Goal: Navigation & Orientation: Find specific page/section

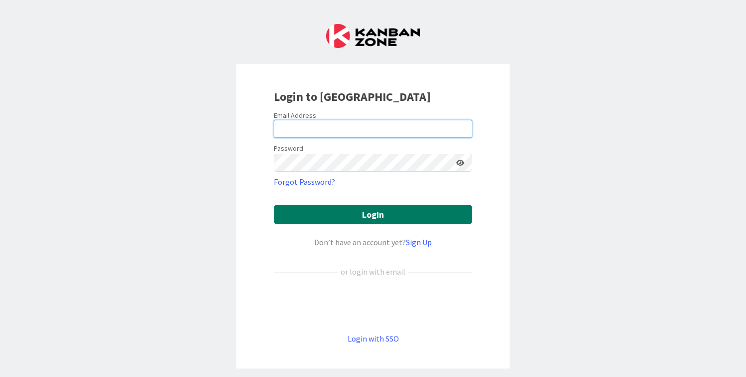
type input "[PERSON_NAME][EMAIL_ADDRESS][DOMAIN_NAME]"
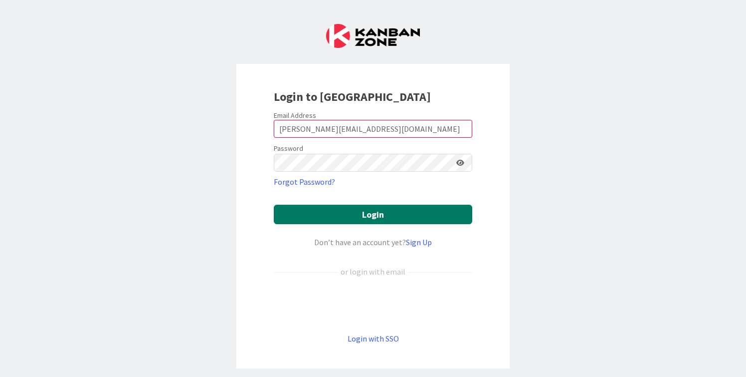
click at [369, 218] on button "Login" at bounding box center [373, 214] width 199 height 19
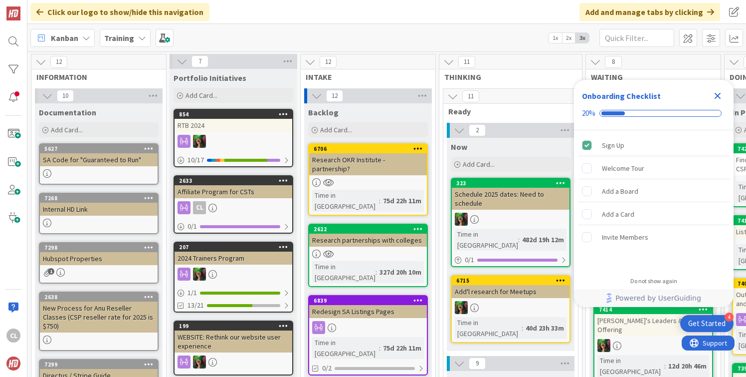
click at [127, 46] on div "Training" at bounding box center [125, 38] width 51 height 18
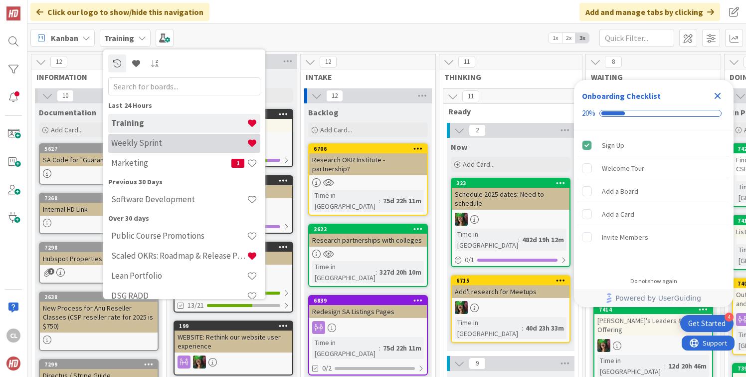
click at [143, 142] on h4 "Weekly Sprint" at bounding box center [179, 143] width 136 height 10
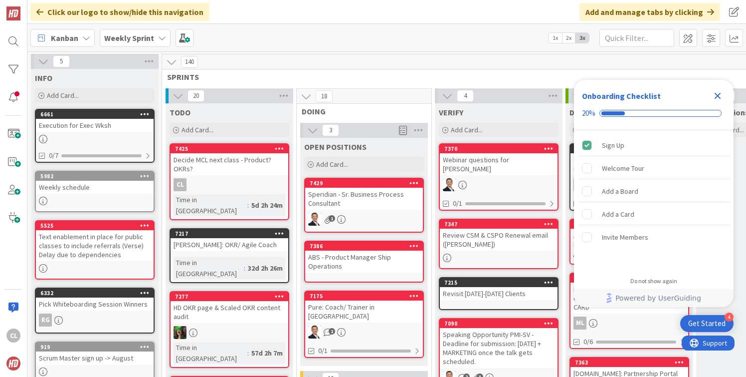
click at [133, 40] on b "Weekly Sprint" at bounding box center [129, 38] width 50 height 10
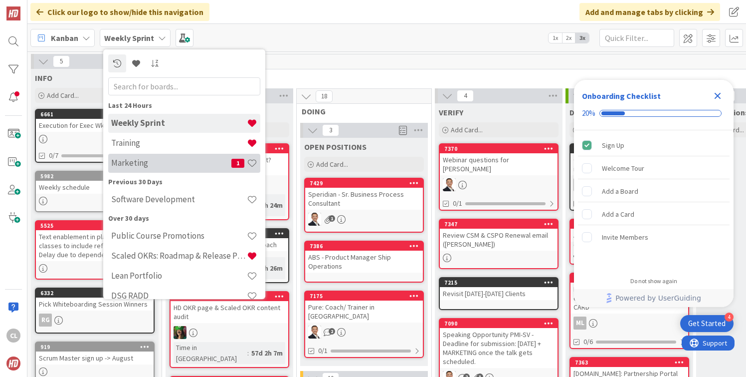
click at [167, 169] on div "Marketing 1" at bounding box center [184, 163] width 152 height 19
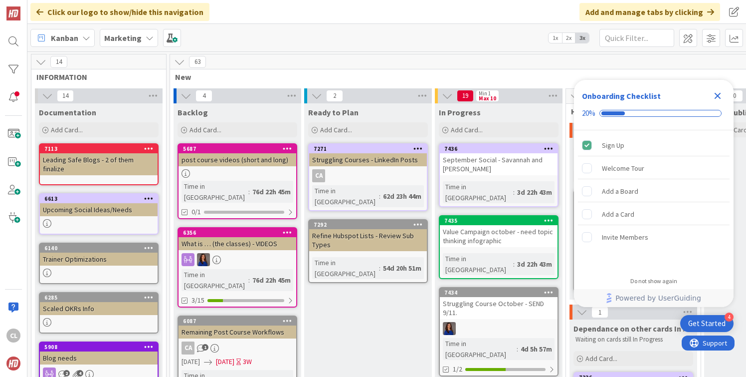
click at [715, 96] on icon "Close Checklist" at bounding box center [718, 96] width 12 height 12
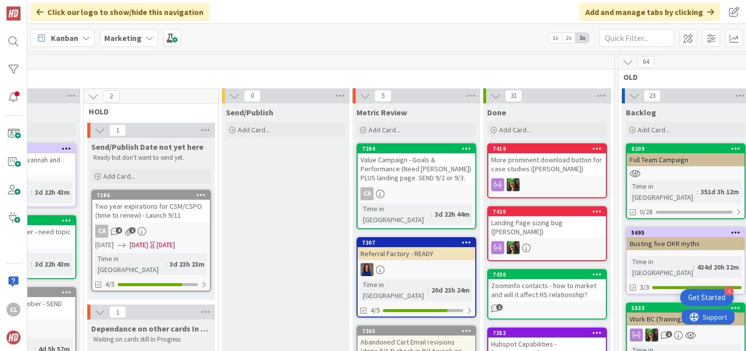
scroll to position [0, 540]
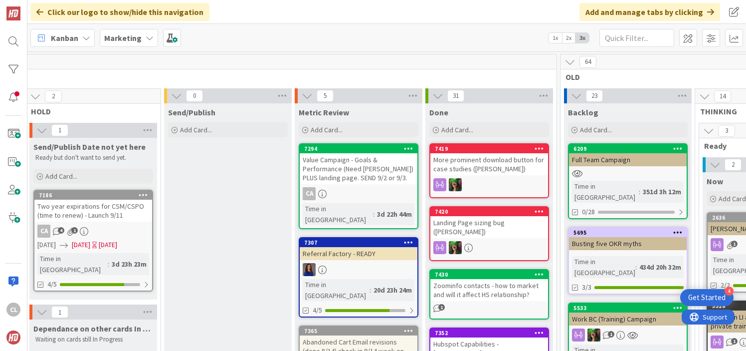
click at [361, 165] on div "Value Campaign - Goals & Performance (Need [PERSON_NAME]) PLUS landing page. SE…" at bounding box center [359, 168] width 118 height 31
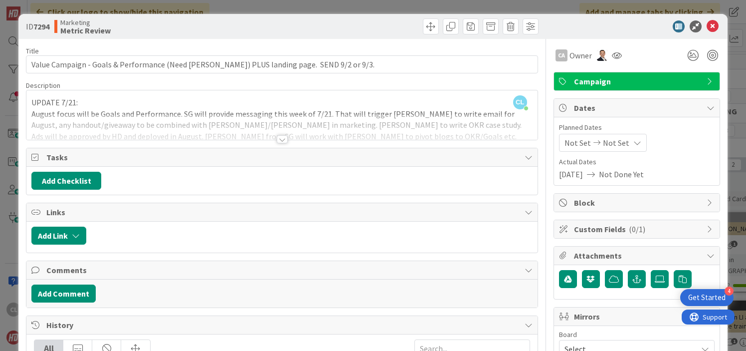
click at [301, 133] on div at bounding box center [281, 126] width 511 height 25
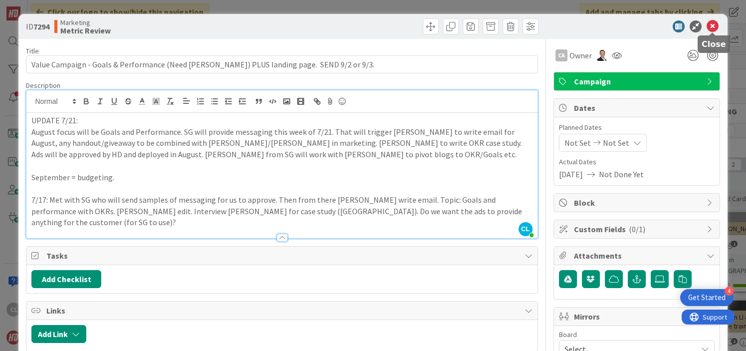
click at [714, 26] on icon at bounding box center [713, 26] width 12 height 12
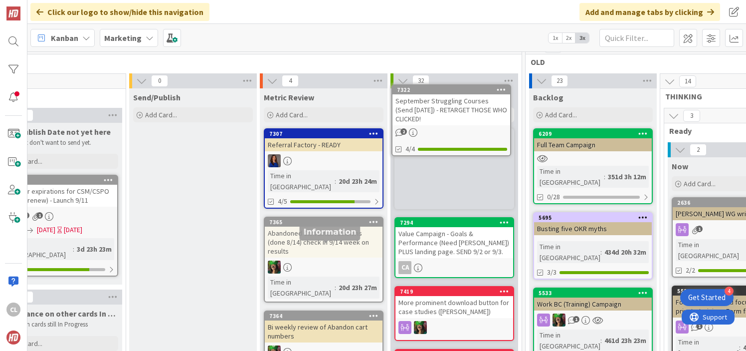
scroll to position [0, 575]
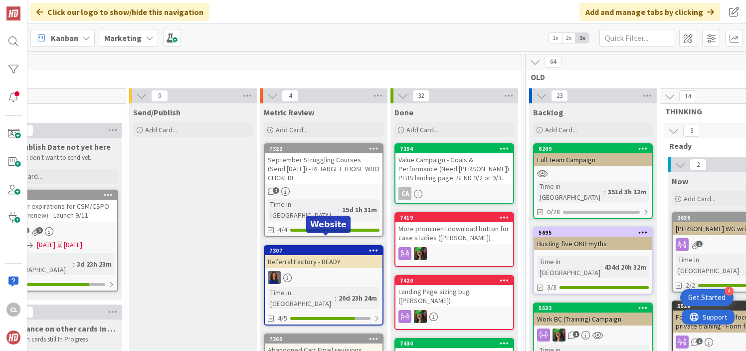
click at [330, 179] on div "September Struggling Courses (Send [DATE]) - RETARGET THOSE WHO CLICKED!" at bounding box center [324, 168] width 118 height 31
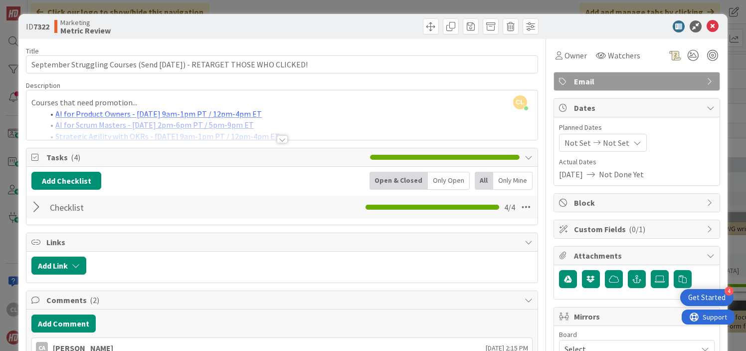
click at [274, 121] on div at bounding box center [281, 126] width 511 height 25
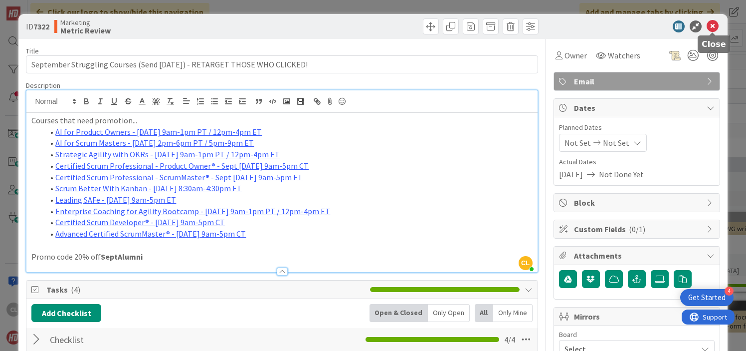
click at [716, 26] on icon at bounding box center [713, 26] width 12 height 12
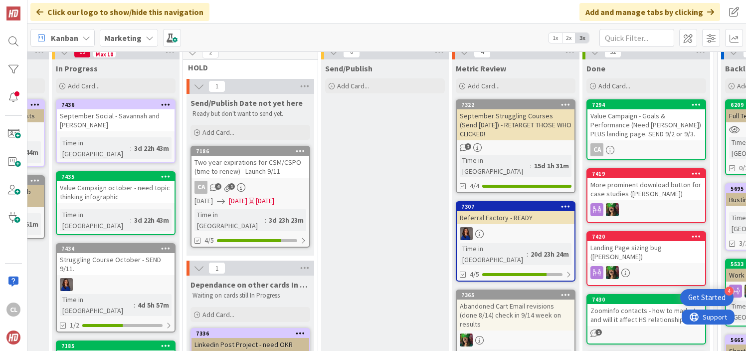
scroll to position [44, 381]
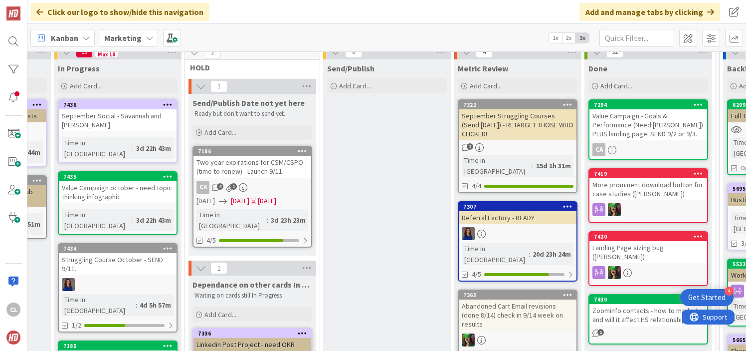
click at [269, 172] on div "Two year expirations for CSM/CSPO (time to renew) - Launch 9/11" at bounding box center [253, 167] width 118 height 22
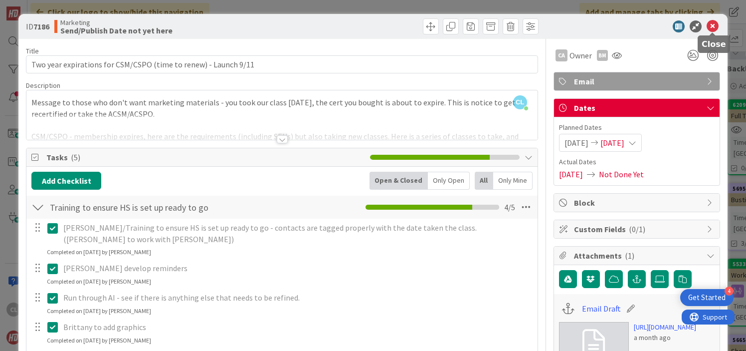
click at [714, 26] on icon at bounding box center [713, 26] width 12 height 12
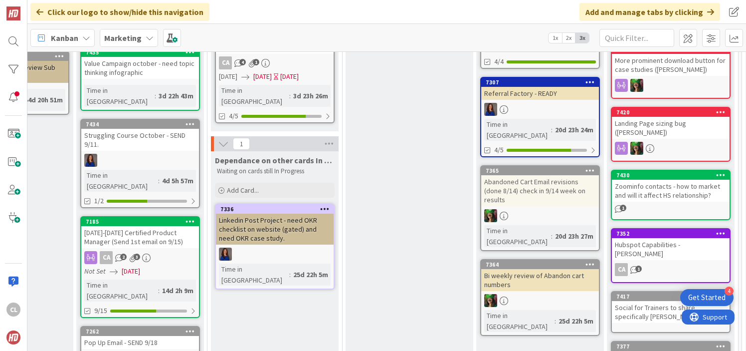
scroll to position [169, 359]
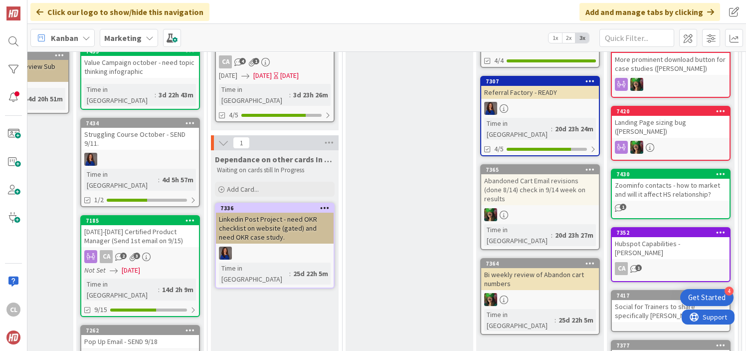
click at [306, 220] on div "Linkedin Post Project - need OKR checklist on website (gated) and need OKR case…" at bounding box center [275, 228] width 118 height 31
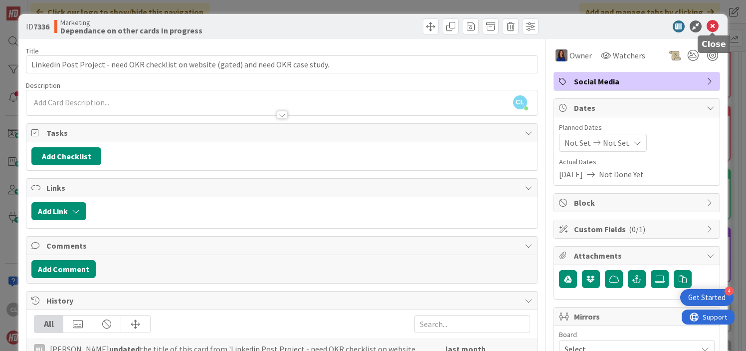
click at [714, 28] on icon at bounding box center [713, 26] width 12 height 12
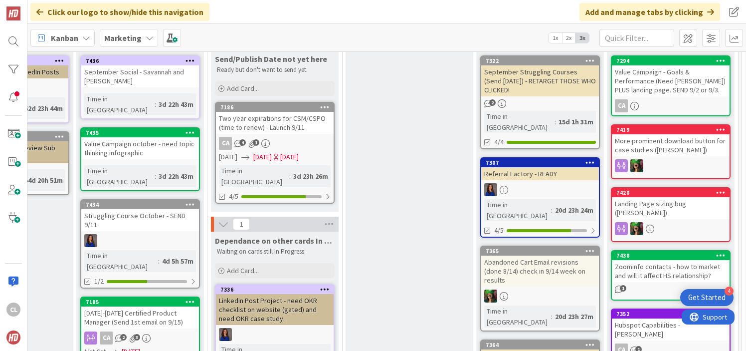
click at [145, 79] on div "September Social - Savannah and [PERSON_NAME]" at bounding box center [140, 76] width 118 height 22
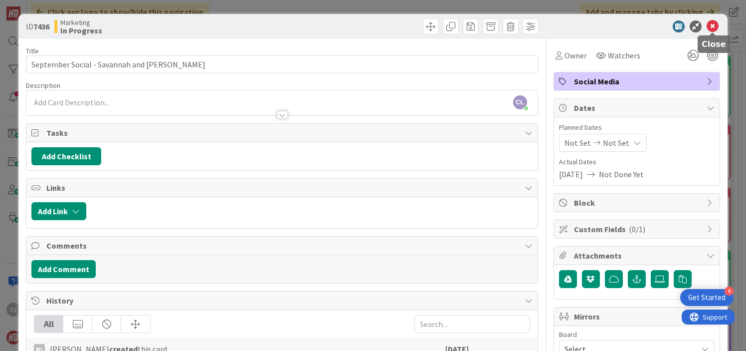
click at [709, 25] on icon at bounding box center [713, 26] width 12 height 12
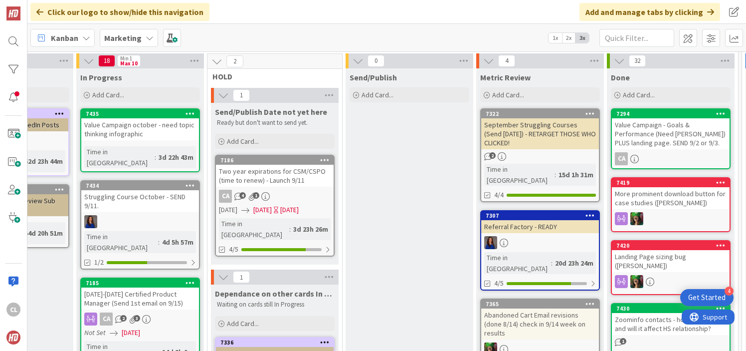
scroll to position [29, 359]
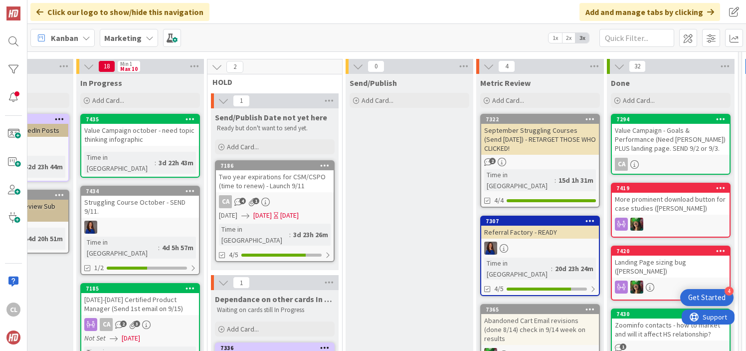
click at [152, 140] on div "Value Campaign october - need topic thinking infographic" at bounding box center [140, 135] width 118 height 22
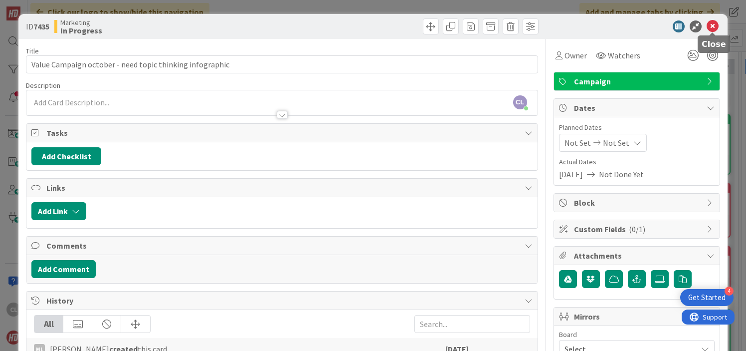
click at [715, 26] on icon at bounding box center [713, 26] width 12 height 12
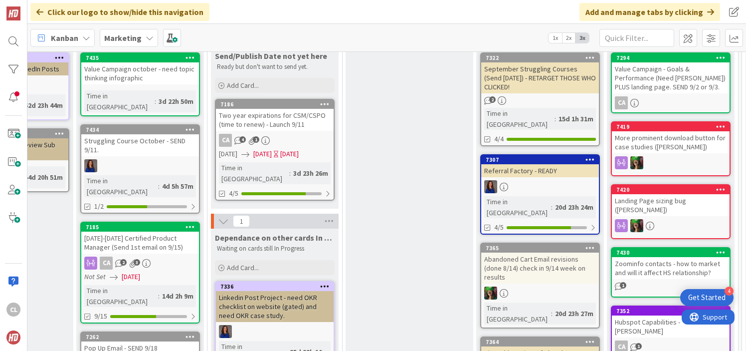
scroll to position [44, 359]
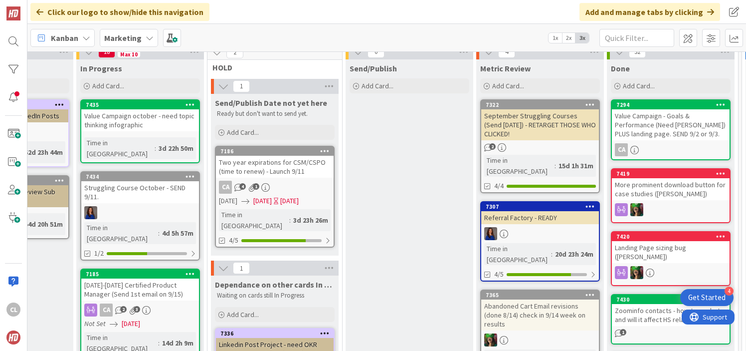
click at [156, 190] on div "Struggling Course October - SEND 9/11." at bounding box center [140, 192] width 118 height 22
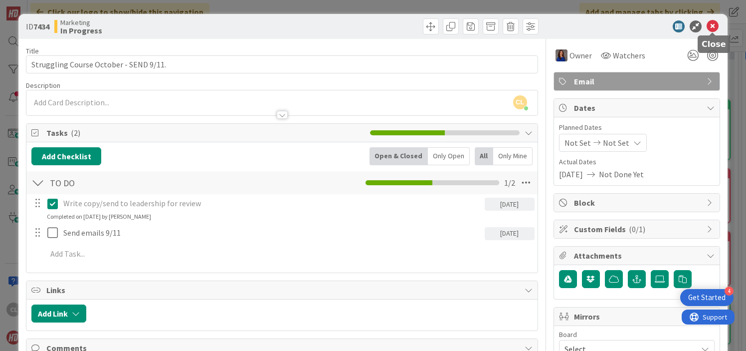
click at [709, 24] on icon at bounding box center [713, 26] width 12 height 12
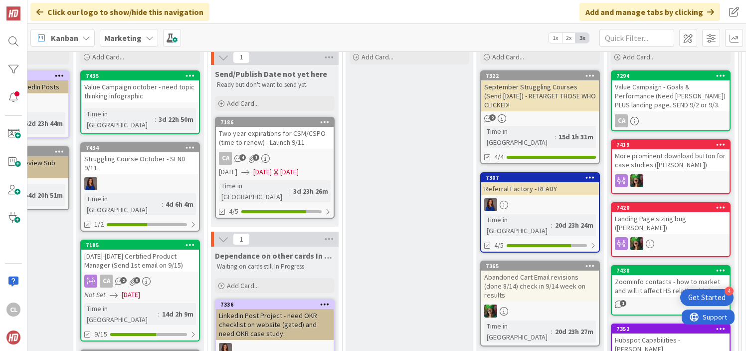
scroll to position [73, 358]
click at [151, 249] on div "[DATE]-[DATE] Certified Product Manager (Send 1st email on 9/15)" at bounding box center [141, 260] width 118 height 22
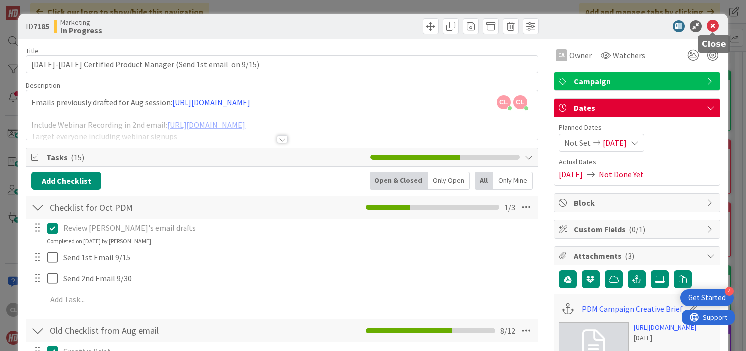
click at [708, 24] on icon at bounding box center [713, 26] width 12 height 12
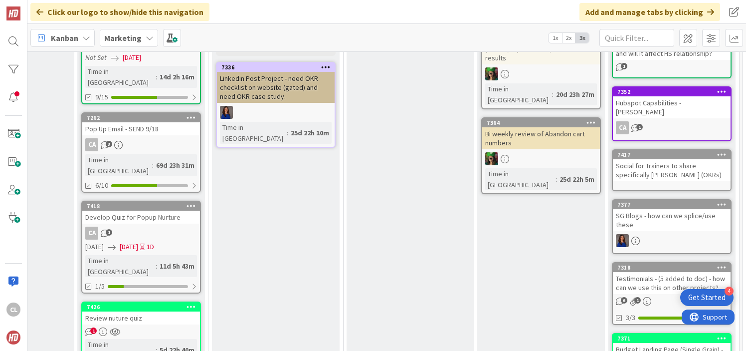
scroll to position [310, 357]
click at [149, 211] on div "Develop Quiz for Popup Nurture" at bounding box center [142, 217] width 118 height 13
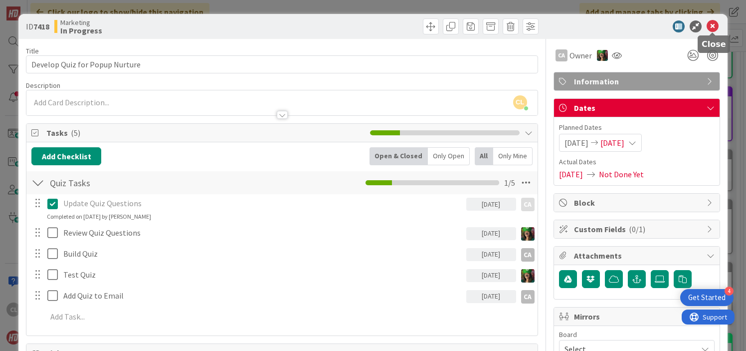
click at [711, 29] on icon at bounding box center [713, 26] width 12 height 12
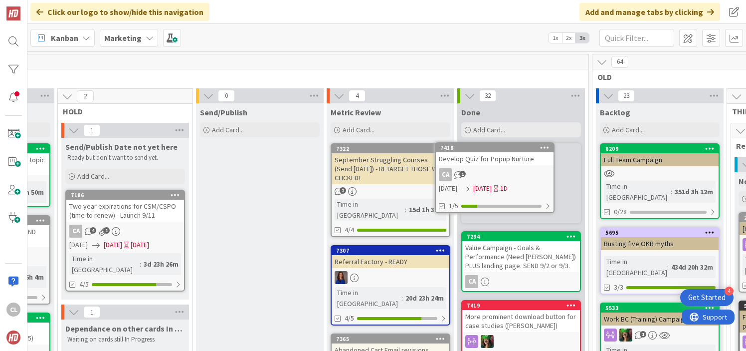
scroll to position [0, 508]
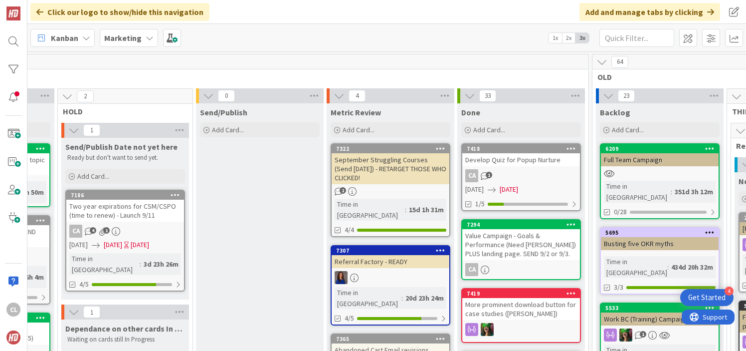
drag, startPoint x: 133, startPoint y: 176, endPoint x: 150, endPoint y: 175, distance: 17.0
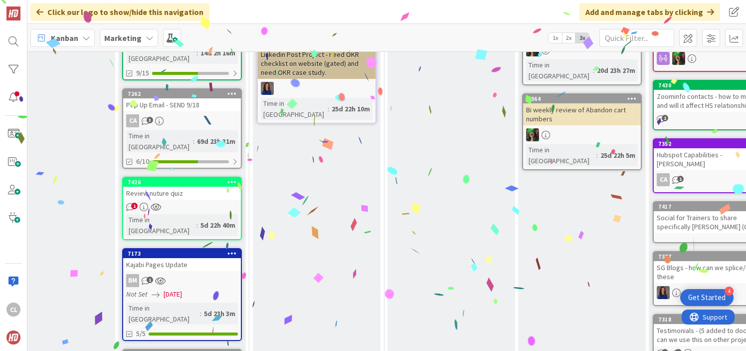
scroll to position [344, 317]
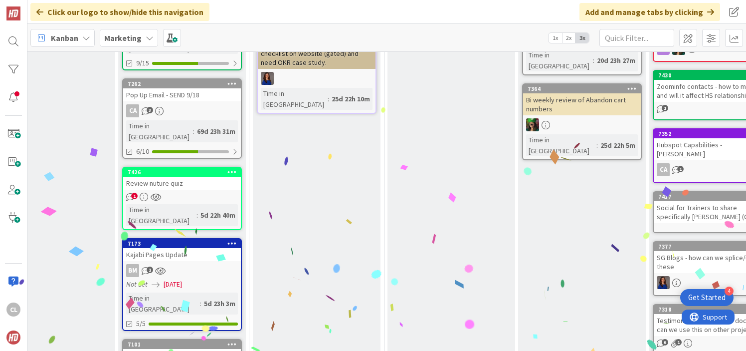
click at [202, 167] on link "7426 Review nuture quiz 1 Time in Column : 5d 22h 40m" at bounding box center [182, 198] width 120 height 63
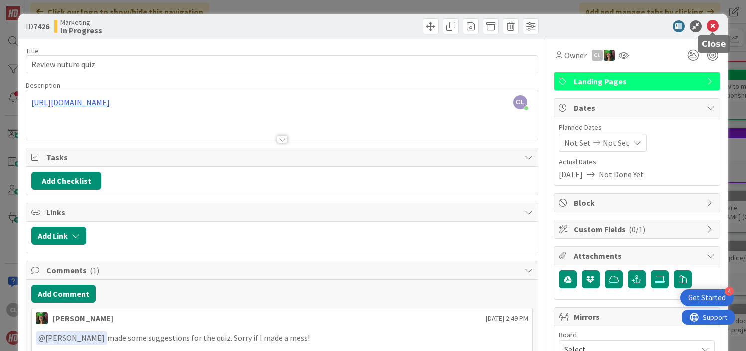
click at [711, 29] on icon at bounding box center [713, 26] width 12 height 12
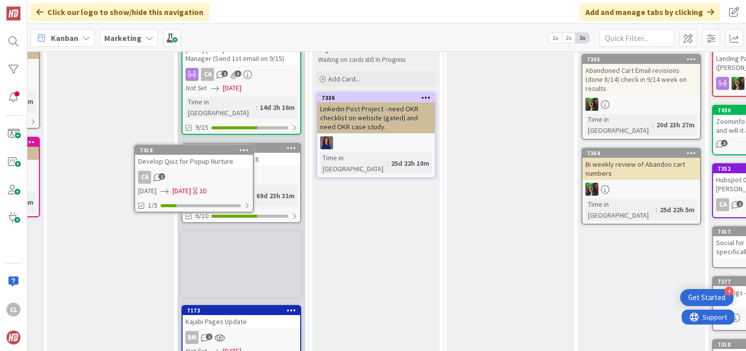
scroll to position [279, 256]
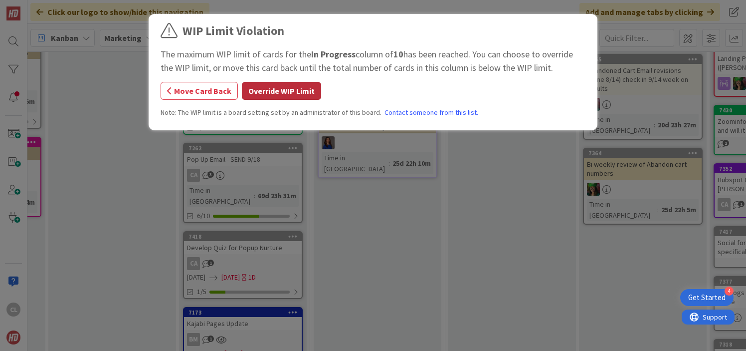
click at [290, 86] on button "Override WIP Limit" at bounding box center [281, 91] width 79 height 18
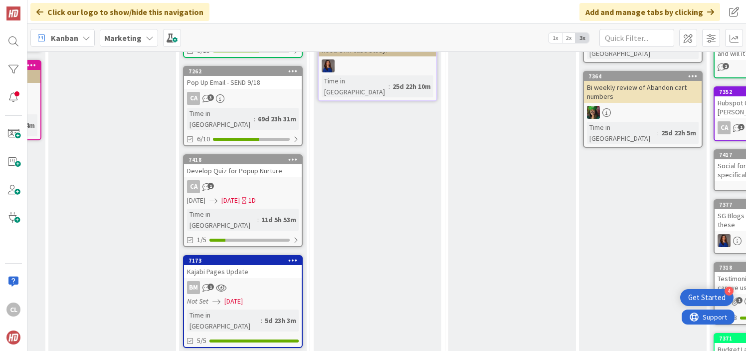
scroll to position [360, 256]
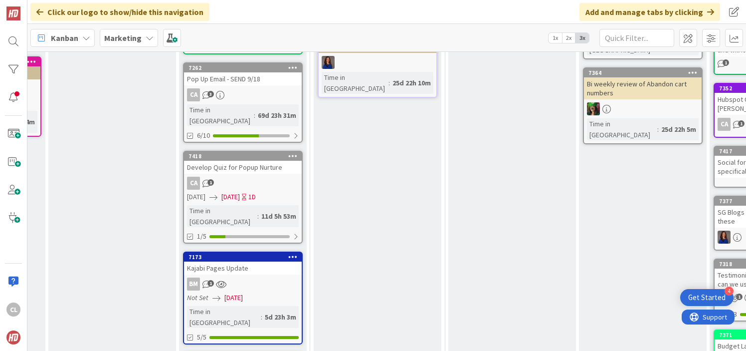
click at [253, 277] on div "BM 1" at bounding box center [243, 283] width 118 height 13
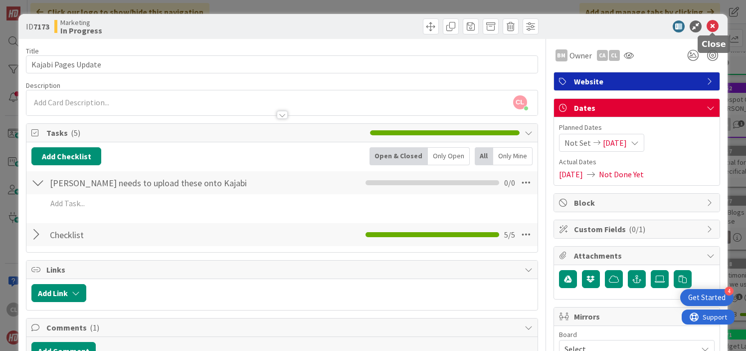
click at [712, 28] on icon at bounding box center [713, 26] width 12 height 12
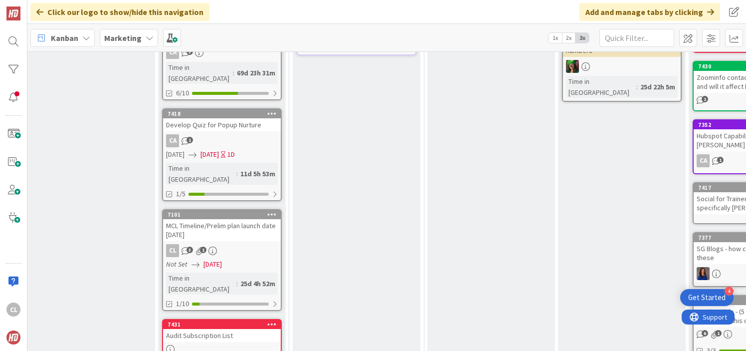
scroll to position [409, 277]
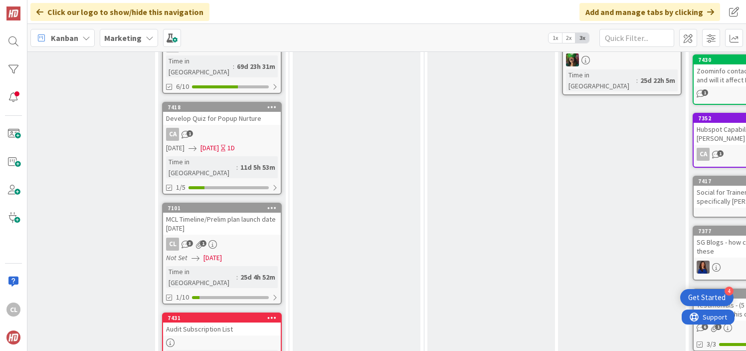
click at [246, 213] on div "MCL Timeline/Prelim plan launch date [DATE]" at bounding box center [222, 224] width 118 height 22
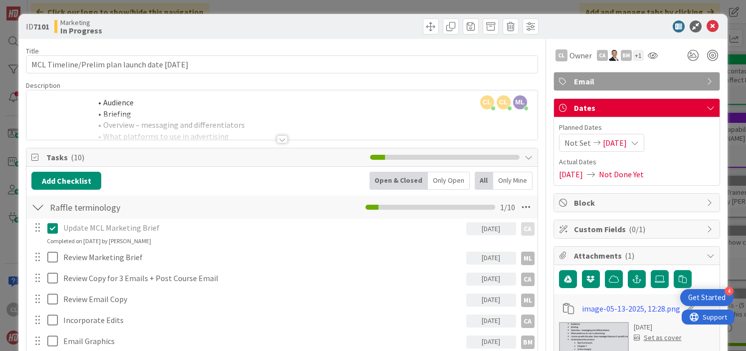
click at [712, 27] on icon at bounding box center [713, 26] width 12 height 12
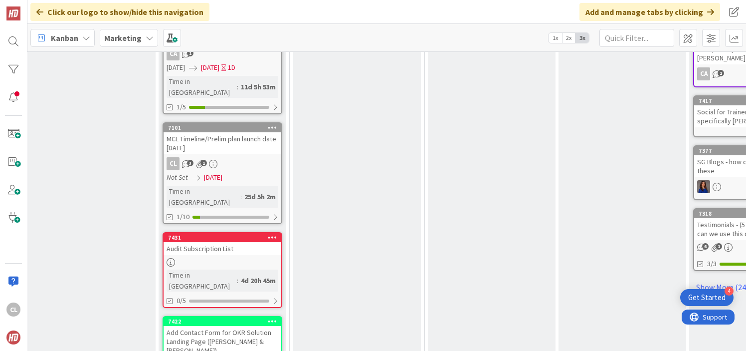
scroll to position [512, 276]
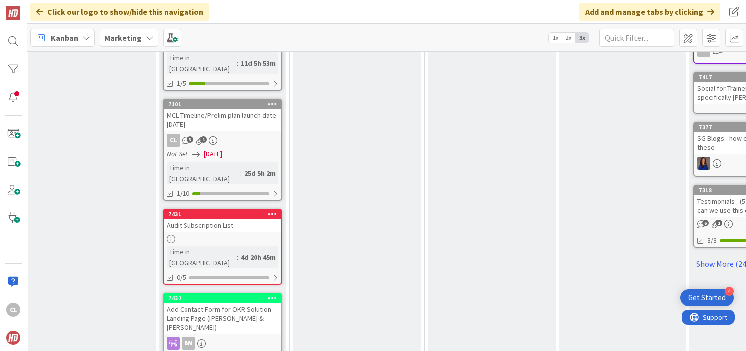
click at [227, 209] on link "7431 Audit Subscription List Time in Column : 4d 20h 45m 0/5" at bounding box center [223, 247] width 120 height 76
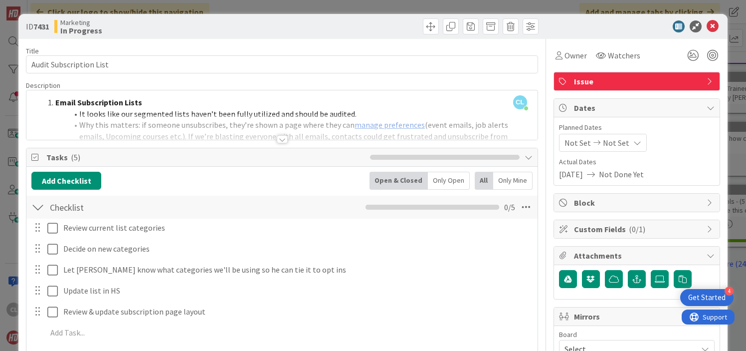
click at [379, 130] on div at bounding box center [281, 126] width 511 height 25
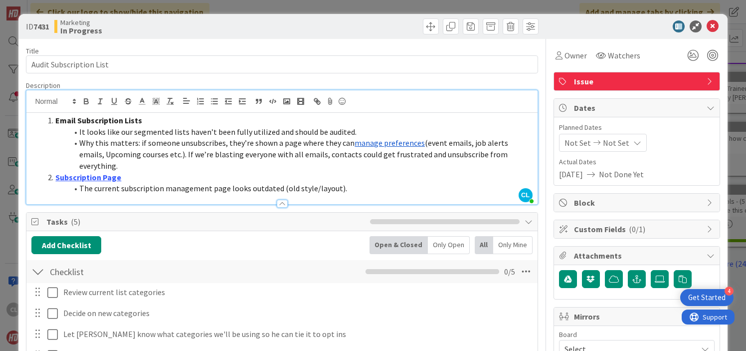
click at [224, 172] on li "Subscription Page" at bounding box center [287, 177] width 489 height 11
click at [718, 27] on icon at bounding box center [713, 26] width 12 height 12
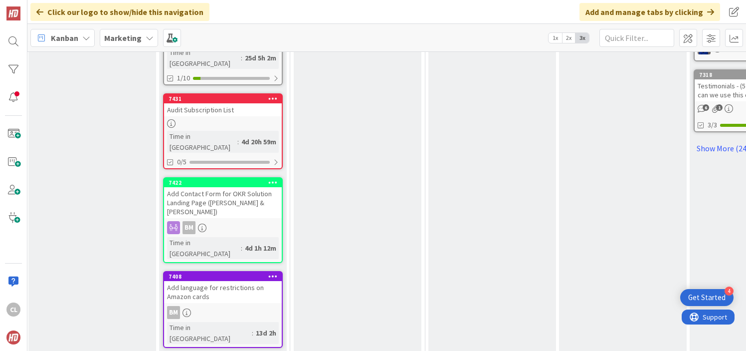
scroll to position [629, 276]
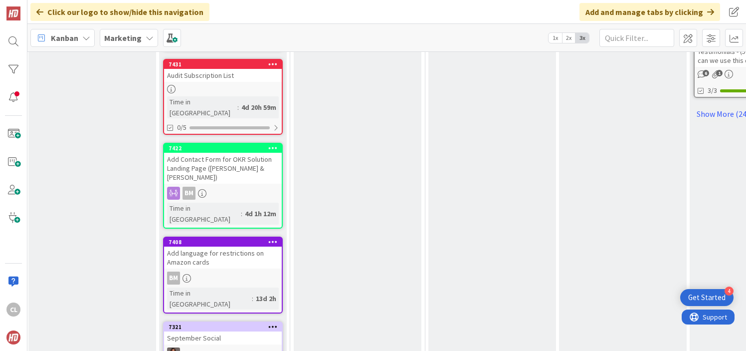
scroll to position [666, 276]
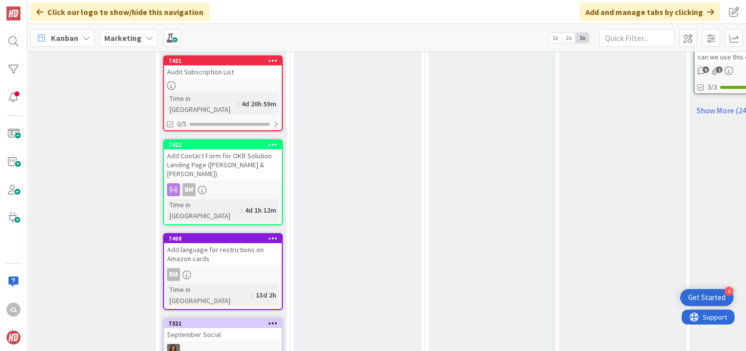
click at [312, 159] on div "Dependance on other cards In progress Waiting on cards still In Progress Add Ca…" at bounding box center [358, 333] width 128 height 1358
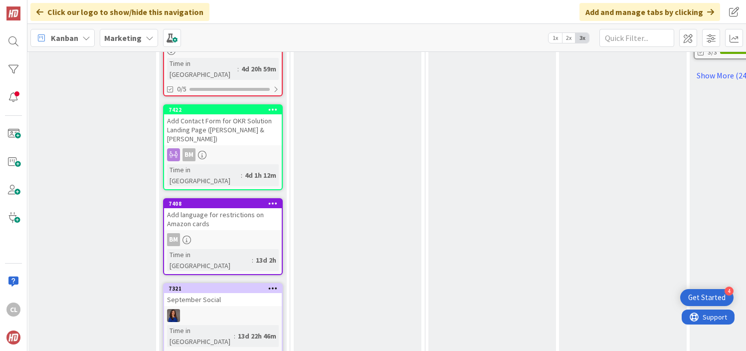
scroll to position [704, 276]
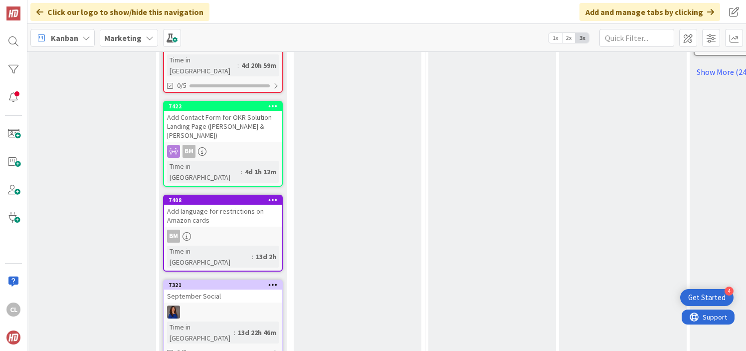
click at [235, 205] on div "Add language for restrictions on Amazon cards" at bounding box center [223, 216] width 118 height 22
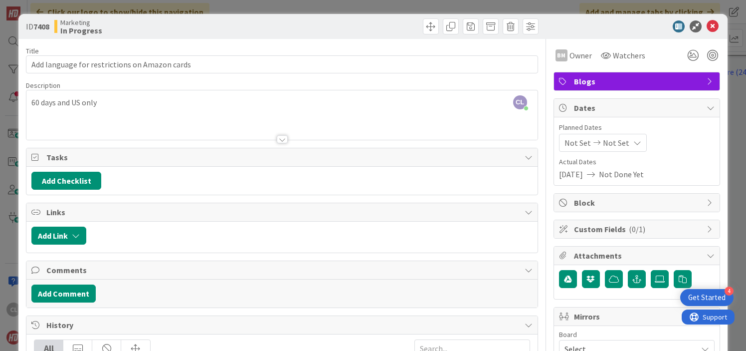
click at [246, 124] on div at bounding box center [281, 126] width 511 height 25
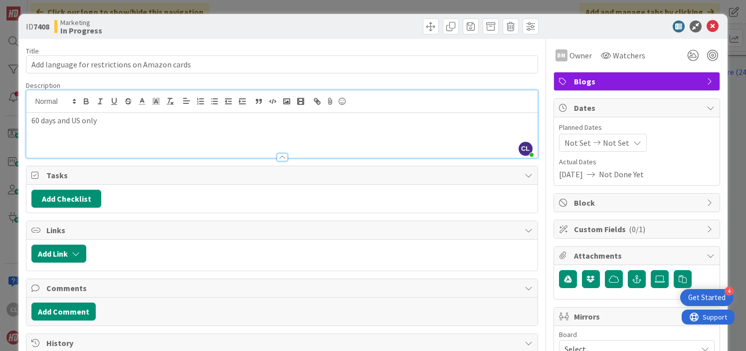
click at [113, 125] on p "60 days and US only" at bounding box center [281, 120] width 501 height 11
click at [712, 28] on icon at bounding box center [713, 26] width 12 height 12
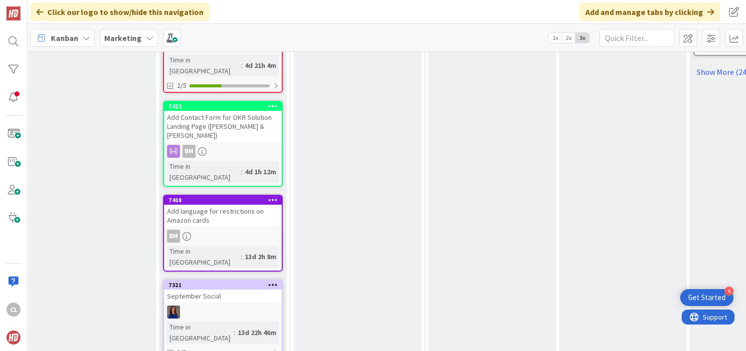
scroll to position [703, 277]
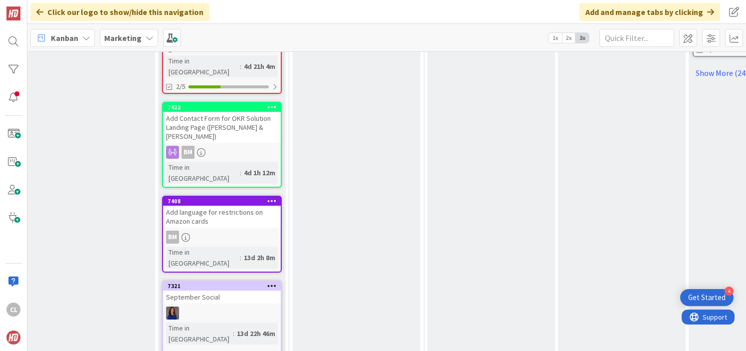
click at [213, 306] on div at bounding box center [222, 312] width 118 height 13
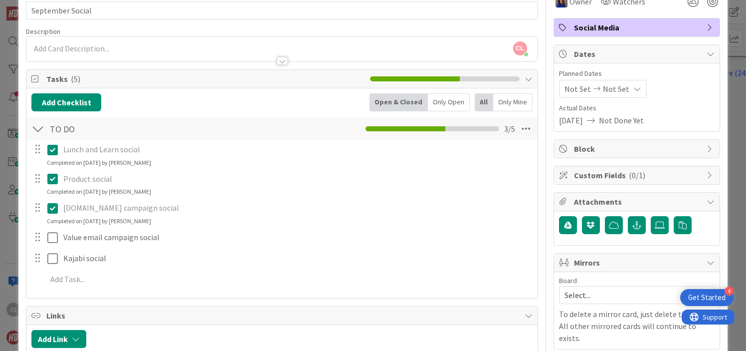
scroll to position [62, 0]
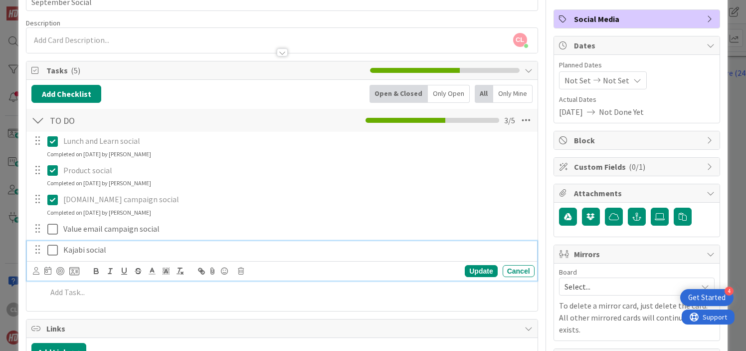
click at [107, 251] on p "Kajabi social" at bounding box center [296, 249] width 467 height 11
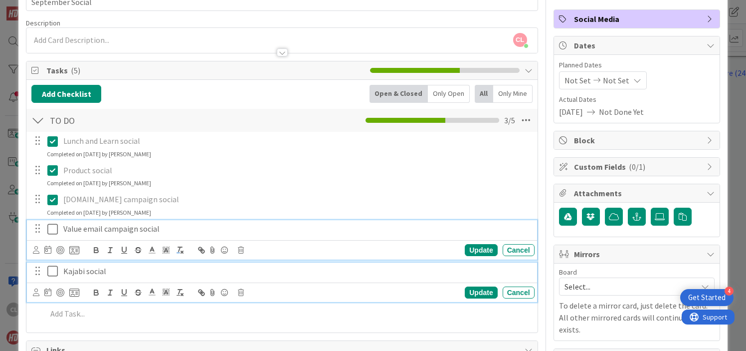
scroll to position [84, 0]
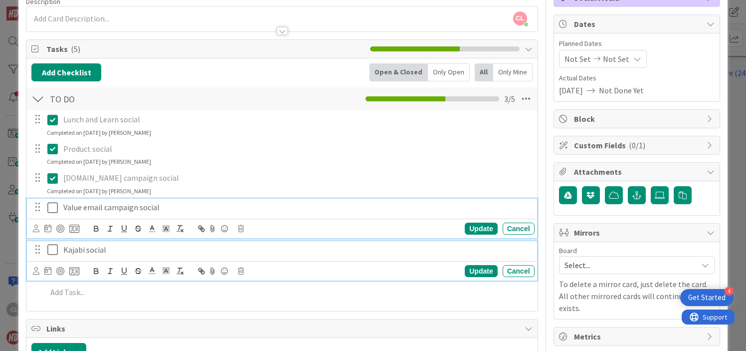
click at [183, 230] on div "Value email campaign social Update Cancel" at bounding box center [282, 218] width 510 height 39
click at [164, 255] on p "Kajabi social" at bounding box center [296, 249] width 467 height 11
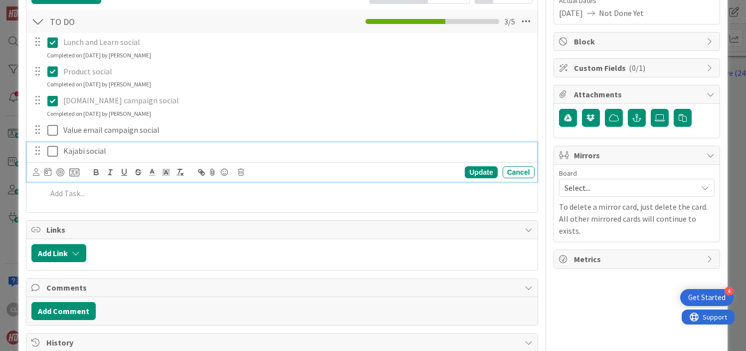
scroll to position [163, 0]
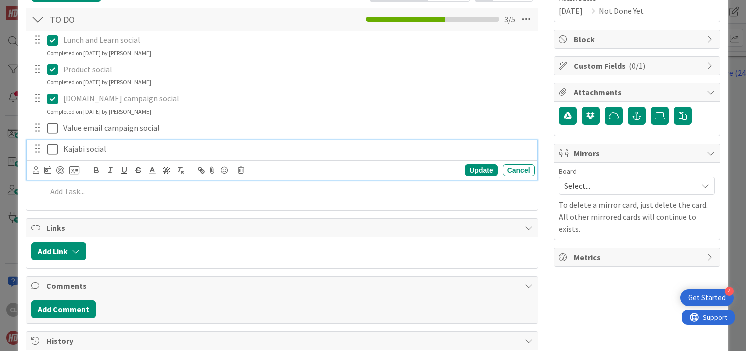
click at [220, 272] on div "Title 16 / 128 September Social Description [PERSON_NAME] [PERSON_NAME] just jo…" at bounding box center [282, 240] width 512 height 729
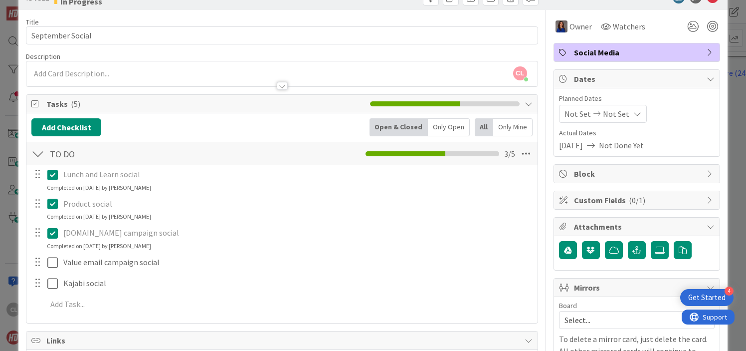
scroll to position [0, 0]
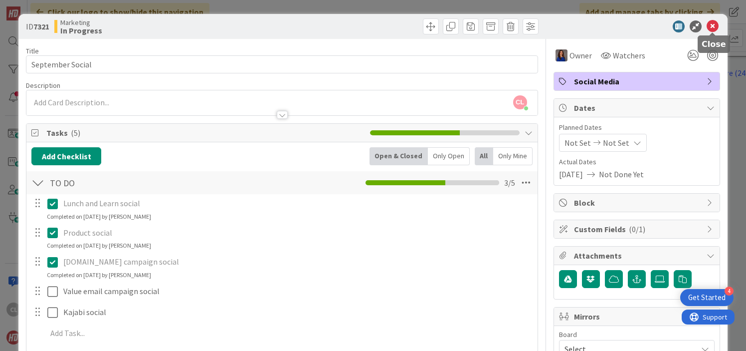
click at [707, 32] on icon at bounding box center [713, 26] width 12 height 12
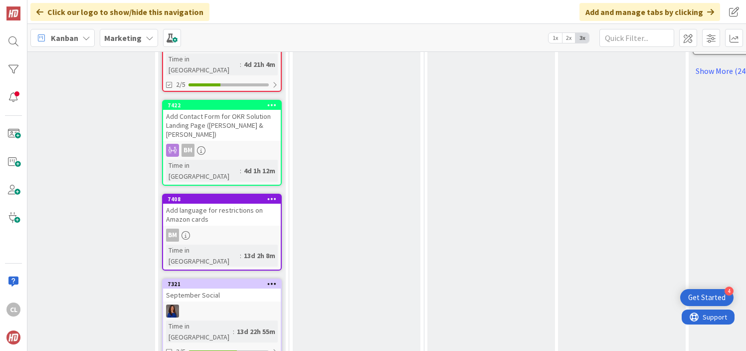
click at [243, 278] on link "7321 September Social Time in [GEOGRAPHIC_DATA] : 13d 22h 55m 3/5" at bounding box center [222, 318] width 120 height 80
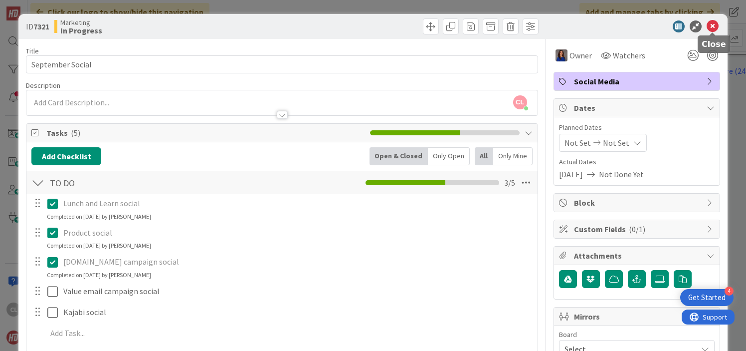
click at [713, 29] on icon at bounding box center [713, 26] width 12 height 12
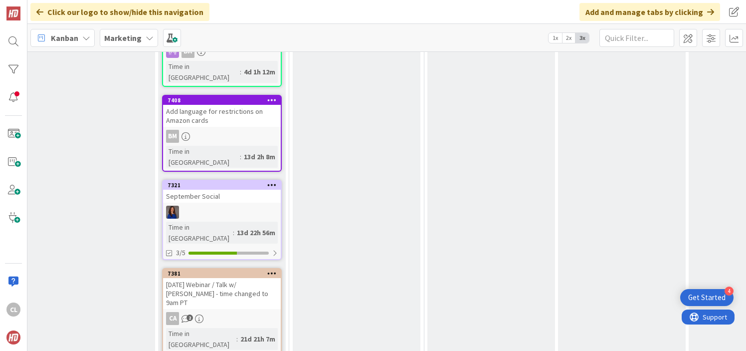
scroll to position [804, 276]
click at [246, 278] on div "[DATE] Webinar / Talk w/ [PERSON_NAME] - time changed to 9am PT" at bounding box center [223, 293] width 118 height 31
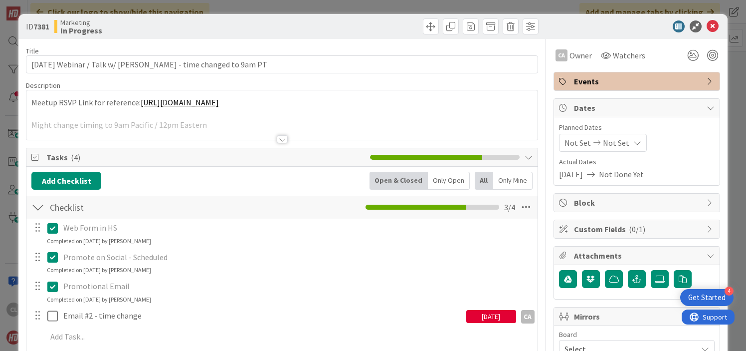
click at [250, 133] on div at bounding box center [281, 126] width 511 height 25
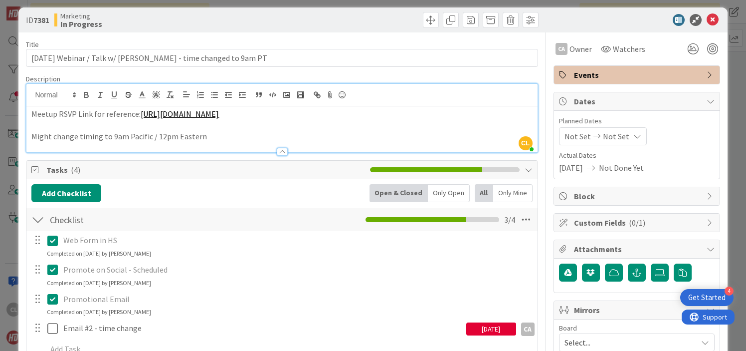
scroll to position [5, 0]
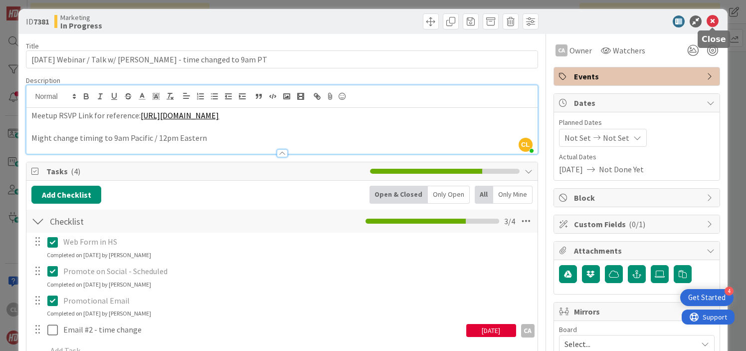
click at [717, 18] on icon at bounding box center [713, 21] width 12 height 12
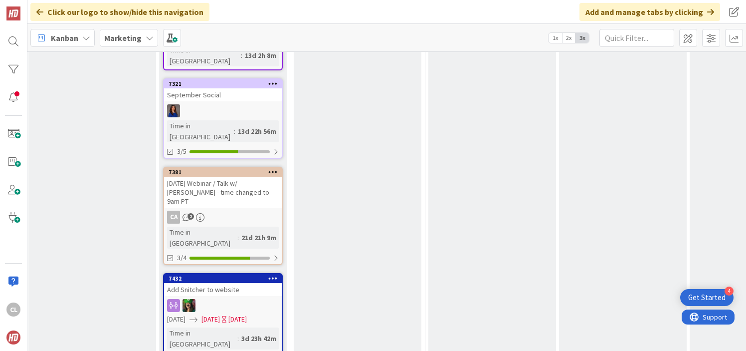
scroll to position [908, 276]
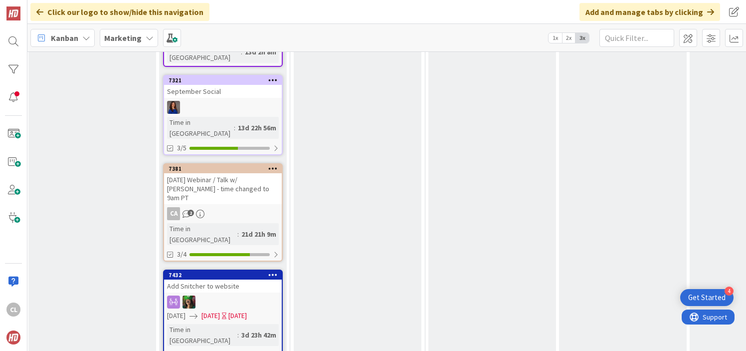
click at [239, 279] on div "Add Snitcher to website" at bounding box center [223, 285] width 118 height 13
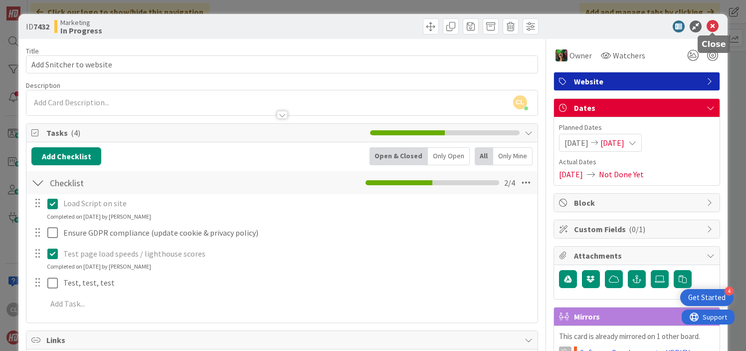
click at [710, 22] on icon at bounding box center [713, 26] width 12 height 12
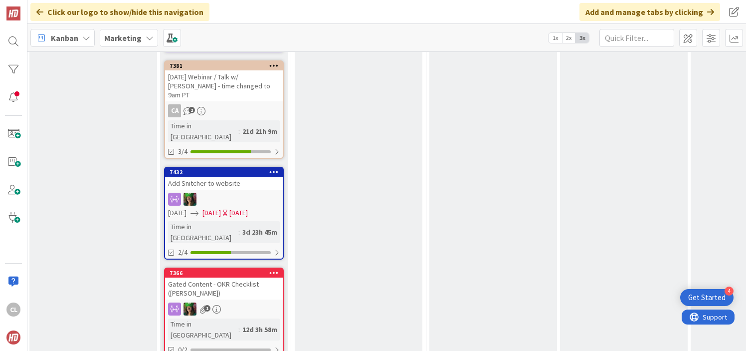
scroll to position [1011, 274]
click at [251, 302] on div "1" at bounding box center [225, 308] width 118 height 13
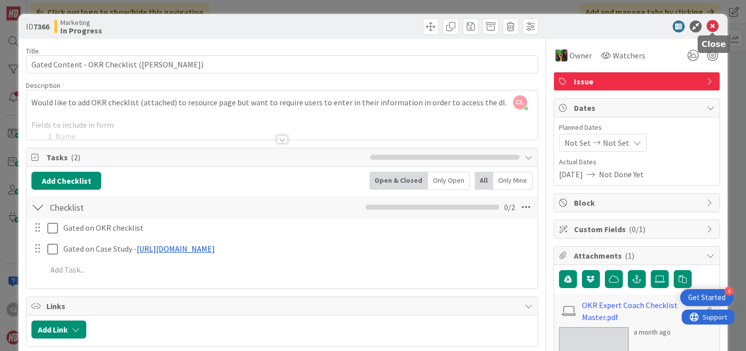
click at [709, 28] on icon at bounding box center [713, 26] width 12 height 12
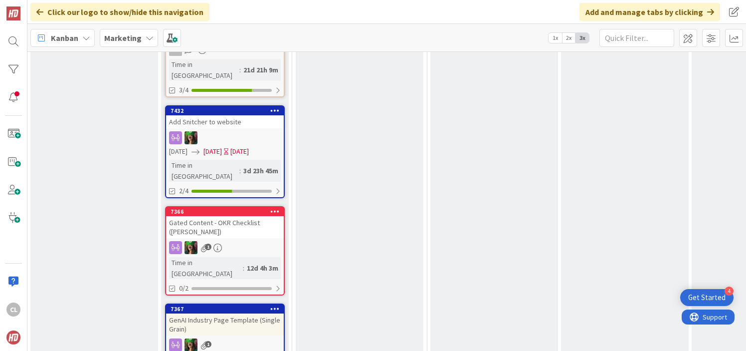
click at [220, 313] on div "GenAI Industry Page Template (Single Grain)" at bounding box center [225, 324] width 118 height 22
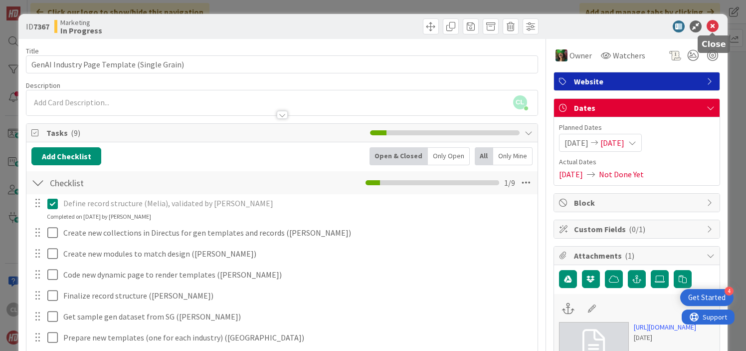
click at [711, 29] on icon at bounding box center [713, 26] width 12 height 12
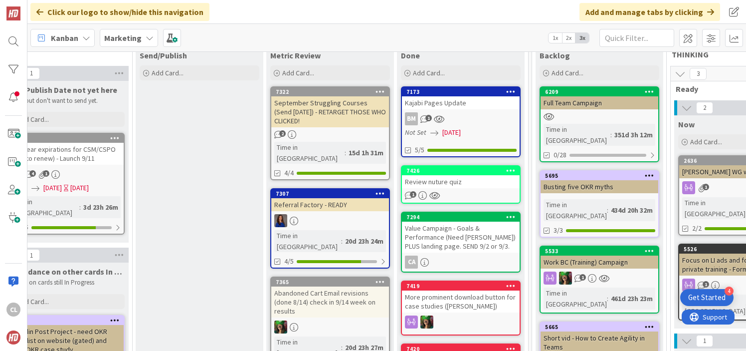
scroll to position [57, 571]
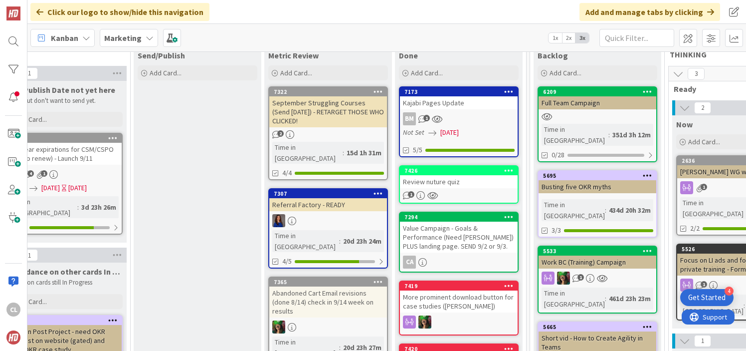
click at [340, 120] on div "September Struggling Courses (Send [DATE]) - RETARGET THOSE WHO CLICKED!" at bounding box center [328, 111] width 118 height 31
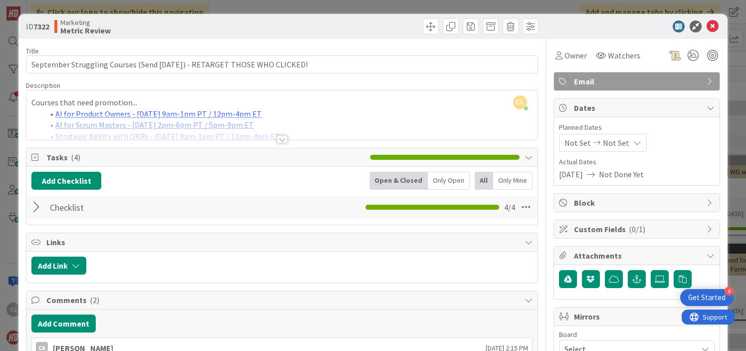
click at [235, 121] on div at bounding box center [281, 126] width 511 height 25
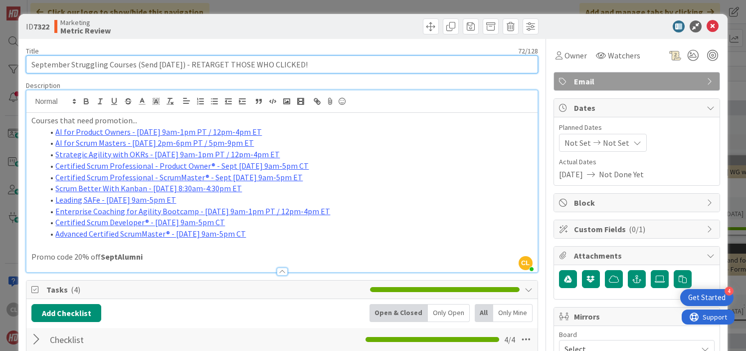
click at [337, 64] on input "September Struggling Courses (Send [DATE]) - RETARGET THOSE WHO CLICKED!" at bounding box center [282, 64] width 512 height 18
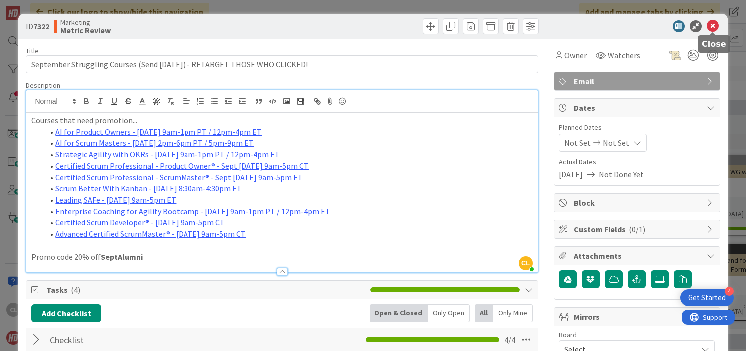
click at [714, 27] on icon at bounding box center [713, 26] width 12 height 12
